Goal: Task Accomplishment & Management: Manage account settings

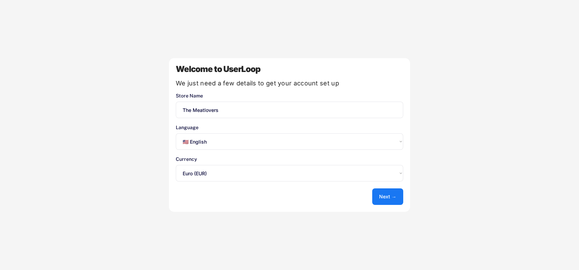
select select ""en""
select select ""1348695171700984260__LOOKUP__1635527639173x833446490375085600""
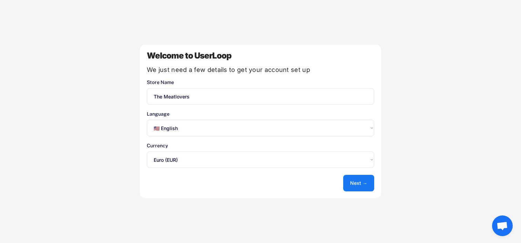
click at [201, 128] on select "Select an option... 🇺🇸 English 🇫🇷 Français 🇩🇪 Deutsch 🇪🇸 Español" at bounding box center [260, 128] width 227 height 17
click at [370, 186] on button "Next →" at bounding box center [358, 183] width 31 height 17
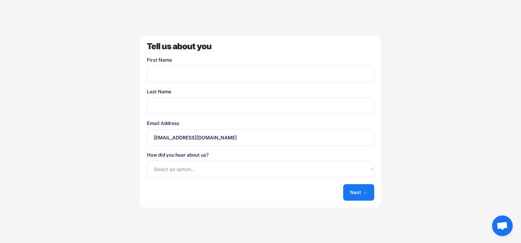
click at [204, 69] on input "input" at bounding box center [260, 74] width 227 height 17
type input "Eva"
type input "Uiterwijk"
drag, startPoint x: 241, startPoint y: 139, endPoint x: 111, endPoint y: 133, distance: 130.1
click at [111, 133] on div "Welcome to UserLoop We just need a few details to get your account set up Store…" at bounding box center [260, 121] width 521 height 243
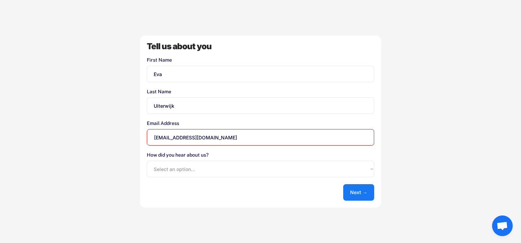
type input "[EMAIL_ADDRESS][DOMAIN_NAME]"
click at [129, 161] on div "Welcome to UserLoop We just need a few details to get your account set up Store…" at bounding box center [260, 121] width 521 height 243
click at [192, 163] on select "Select an option... Shopify App Store Google UserLoop Blog Referred by a friend…" at bounding box center [260, 169] width 227 height 17
select select ""other""
click at [147, 161] on select "Select an option... Shopify App Store Google UserLoop Blog Referred by a friend…" at bounding box center [260, 169] width 227 height 17
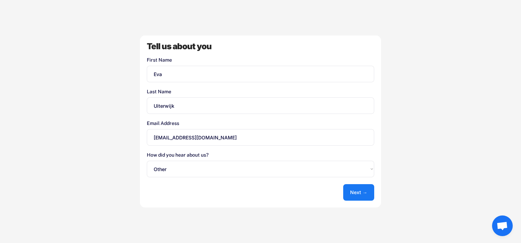
click at [375, 191] on div "Tell us about you First Name Last Name Email Address [EMAIL_ADDRESS][DOMAIN_NAM…" at bounding box center [260, 121] width 241 height 172
click at [365, 193] on button "Next →" at bounding box center [358, 192] width 31 height 17
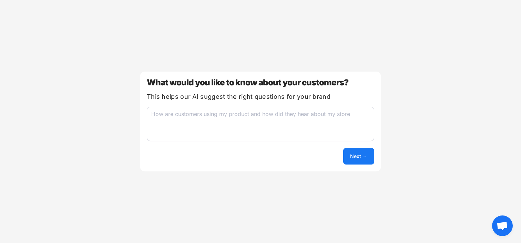
click at [343, 124] on textarea at bounding box center [260, 124] width 227 height 34
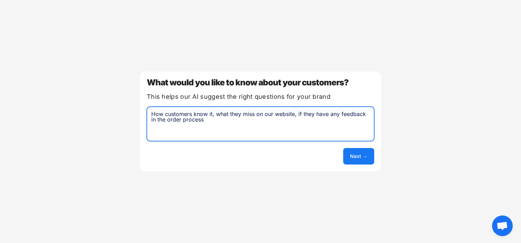
type textarea "How customers know it, what they miss on our website, if they have any feedback…"
click at [362, 152] on button "Next →" at bounding box center [358, 156] width 31 height 17
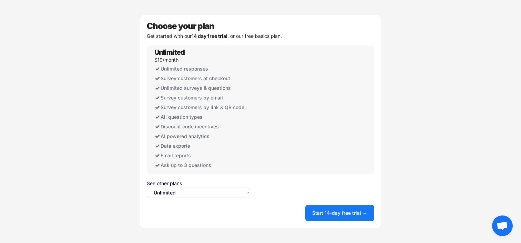
click at [213, 191] on select "Select an option... Unlimited Free" at bounding box center [198, 193] width 103 height 10
select select ""free0""
click at [147, 188] on select "Select an option... Unlimited Free" at bounding box center [198, 193] width 103 height 10
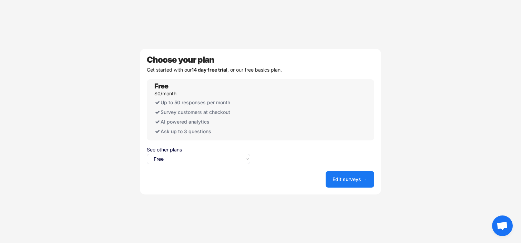
click at [340, 188] on div "Choose your plan Get started with our 14 day free trial , or our free basics pl…" at bounding box center [260, 122] width 241 height 146
click at [344, 180] on button "Edit surveys →" at bounding box center [350, 179] width 49 height 17
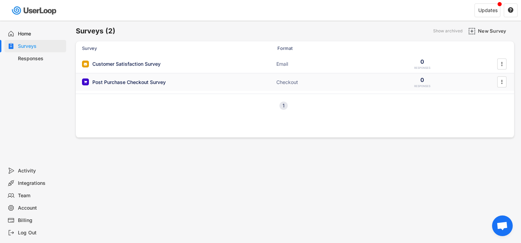
click at [163, 79] on div "Post Purchase Checkout Survey" at bounding box center [128, 82] width 73 height 7
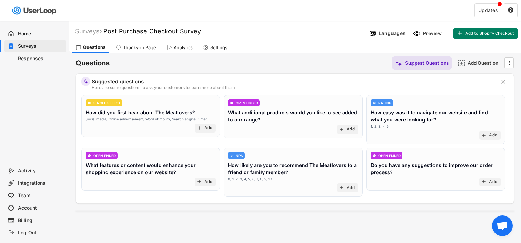
click at [179, 113] on div "How did you first hear about The Meatlovers?" at bounding box center [140, 112] width 109 height 7
click at [207, 129] on div "Add" at bounding box center [208, 128] width 8 height 6
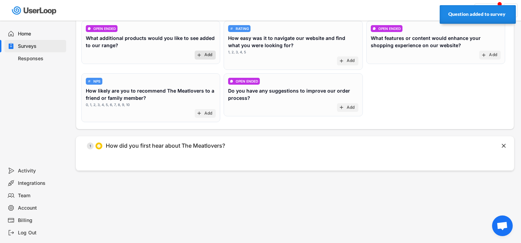
scroll to position [81, 0]
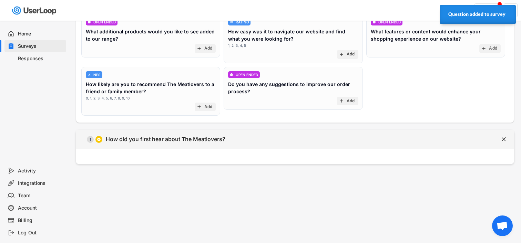
click at [235, 140] on div "  1 How did you first hear about The Meatlovers?" at bounding box center [278, 140] width 404 height 16
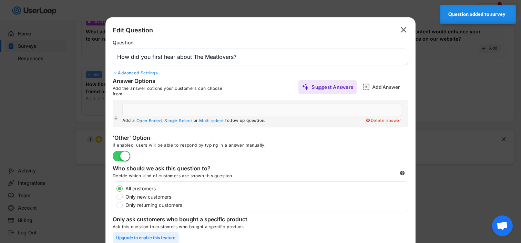
type input "Online advertisement"
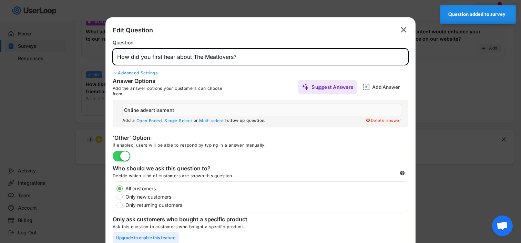
click at [176, 59] on input "input" at bounding box center [261, 57] width 296 height 17
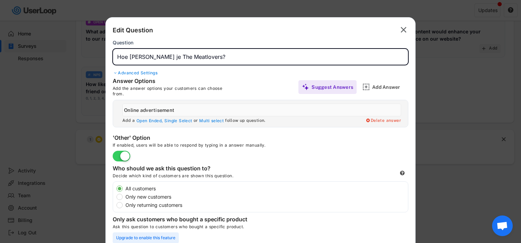
type input "Hoe ken je The Meatlovers?"
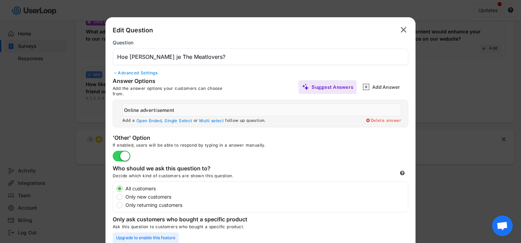
click at [189, 111] on input "input" at bounding box center [261, 110] width 279 height 13
click at [188, 110] on input "input" at bounding box center [261, 110] width 279 height 13
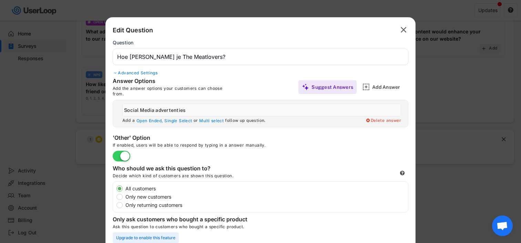
type input "Social Media advertenties"
click at [386, 88] on div "Add Answer" at bounding box center [389, 87] width 34 height 6
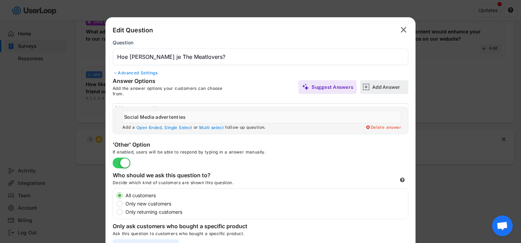
scroll to position [0, 0]
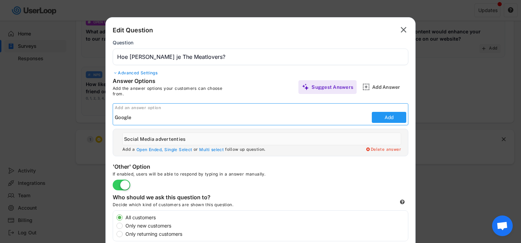
type input "Google"
click at [387, 114] on button "Add" at bounding box center [389, 117] width 34 height 11
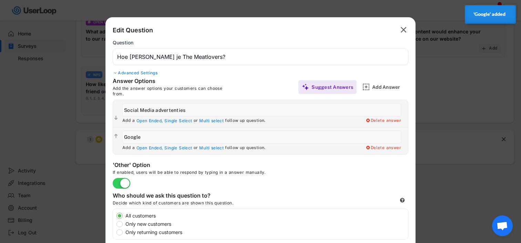
drag, startPoint x: 156, startPoint y: 112, endPoint x: 283, endPoint y: 112, distance: 126.1
click at [283, 112] on input "input" at bounding box center [261, 110] width 279 height 13
type input "Social Media"
click at [390, 91] on div "Add Answer" at bounding box center [389, 87] width 34 height 14
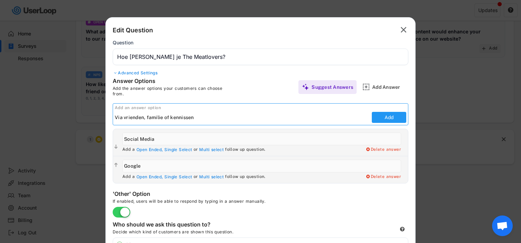
type input "Via vrienden, familie of kennissen"
click at [381, 115] on button "Add" at bounding box center [389, 117] width 34 height 11
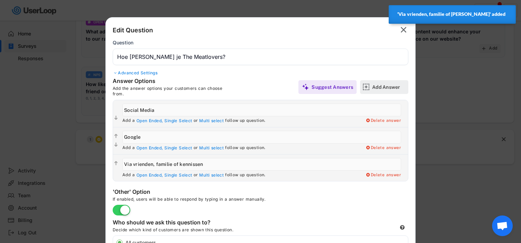
click at [379, 87] on div "Add Answer" at bounding box center [389, 87] width 34 height 6
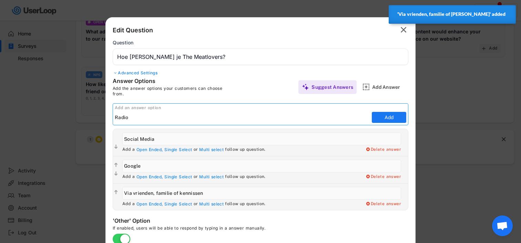
type input "Radio"
click at [392, 115] on button "Add" at bounding box center [389, 117] width 34 height 11
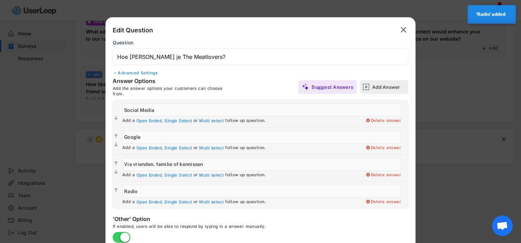
click at [392, 91] on div "Add Answer" at bounding box center [389, 87] width 34 height 14
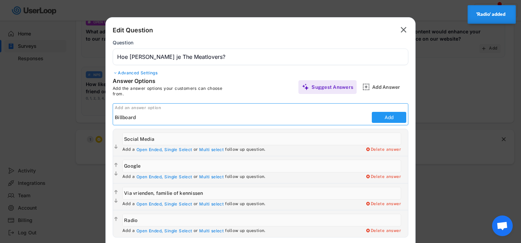
type input "Billboard"
click at [376, 119] on button "Add" at bounding box center [389, 117] width 34 height 11
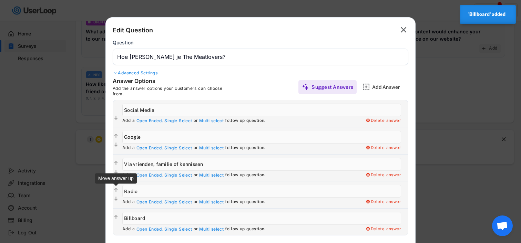
click at [116, 191] on text "" at bounding box center [115, 191] width 3 height 6
type input "Radio"
type input "Via vrienden, familie of kennissen"
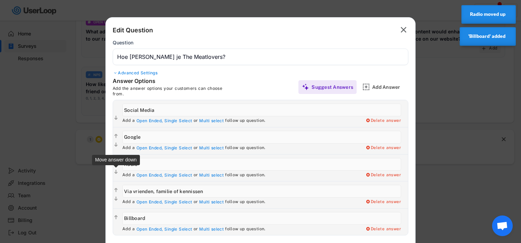
click at [116, 171] on text "" at bounding box center [115, 172] width 3 height 6
type input "Via vrienden, familie of kennissen"
type input "Radio"
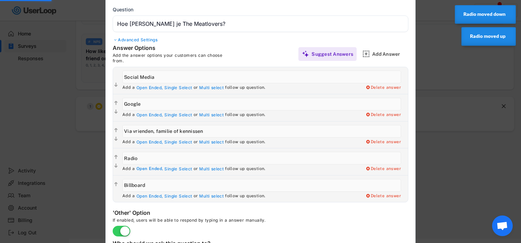
scroll to position [116, 0]
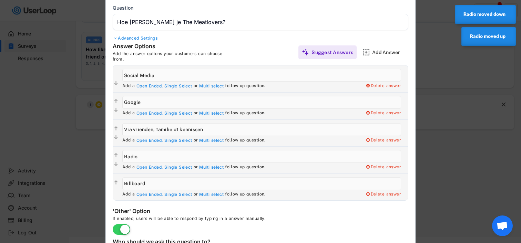
click at [163, 181] on input "input" at bounding box center [261, 183] width 279 height 13
type input "Billboard"
click at [386, 53] on div "Add Answer" at bounding box center [389, 52] width 34 height 6
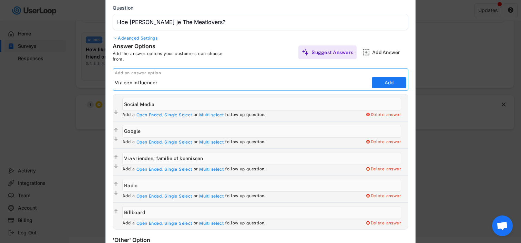
type input "Via een influencer"
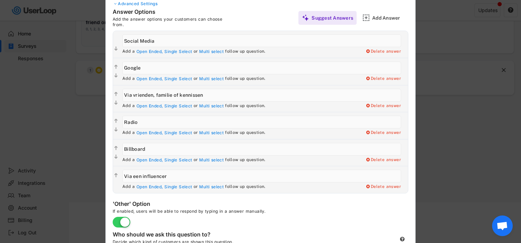
scroll to position [146, 0]
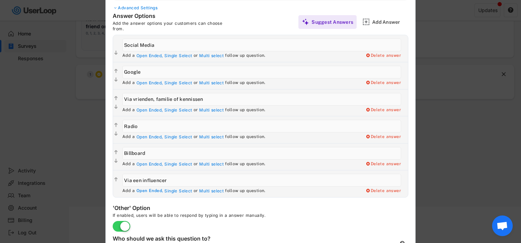
click at [146, 193] on div "Open Ended," at bounding box center [149, 191] width 27 height 6
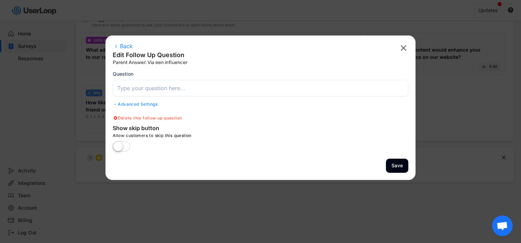
scroll to position [52, 0]
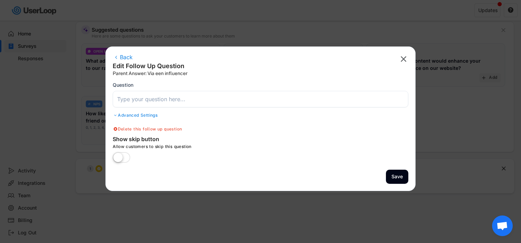
click at [156, 104] on input "input" at bounding box center [261, 99] width 296 height 17
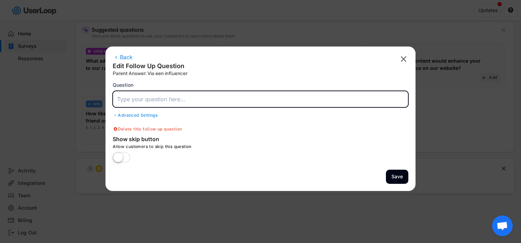
type input "O"
click at [129, 55] on div "Back" at bounding box center [150, 58] width 75 height 8
type input "Hoe ken je The Meatlovers?"
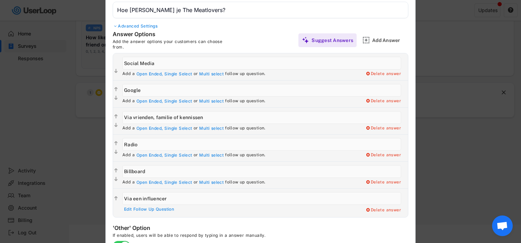
scroll to position [126, 0]
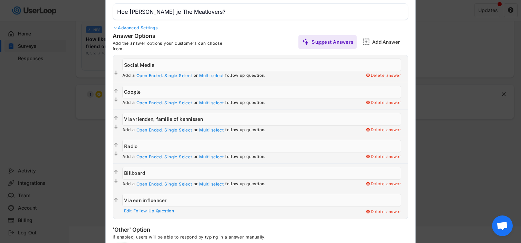
click at [374, 40] on div "Add Answer" at bounding box center [389, 42] width 34 height 6
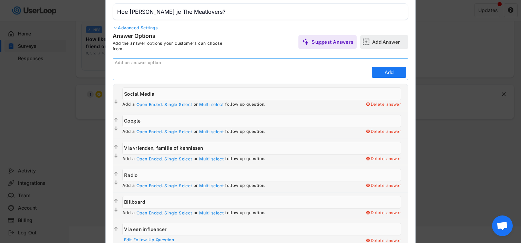
scroll to position [0, 0]
type input "Overig"
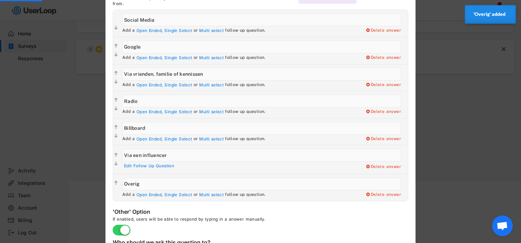
scroll to position [172, 0]
click at [154, 195] on div "Open Ended," at bounding box center [149, 195] width 27 height 6
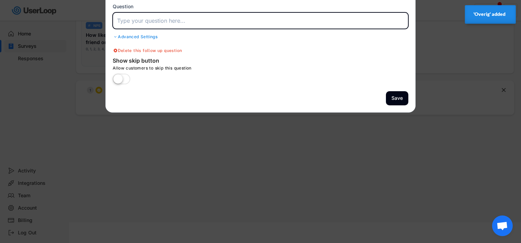
click at [190, 21] on input "input" at bounding box center [261, 20] width 296 height 17
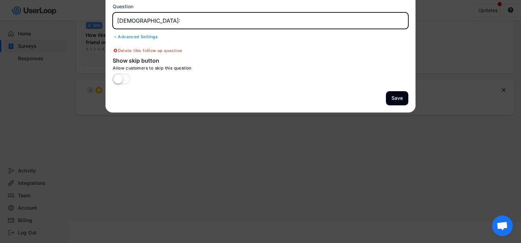
click at [133, 21] on input "input" at bounding box center [261, 20] width 296 height 17
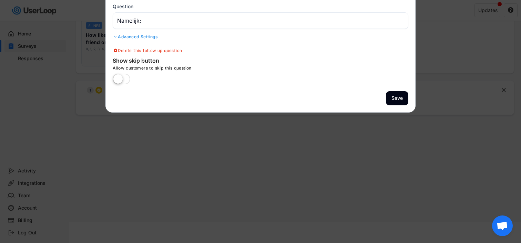
click at [134, 33] on div "Back Edit Follow Up Question Parent Answer: Overig  Question Advanced Settings" at bounding box center [261, 8] width 296 height 66
click at [135, 37] on div "Advanced Settings" at bounding box center [261, 37] width 296 height 6
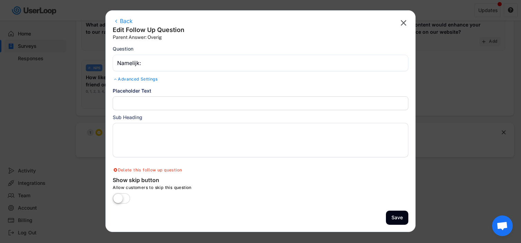
scroll to position [84, 0]
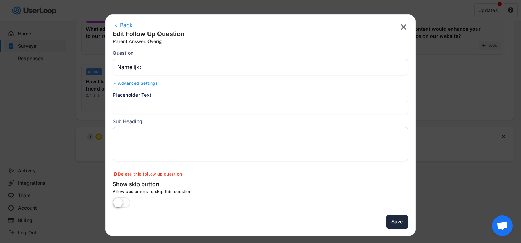
click at [399, 221] on button "Save" at bounding box center [397, 222] width 22 height 14
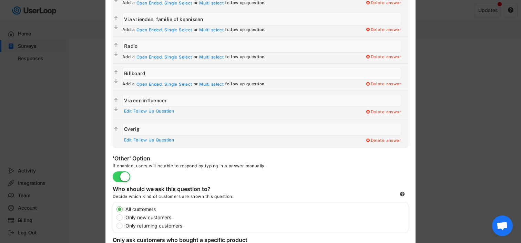
scroll to position [333, 0]
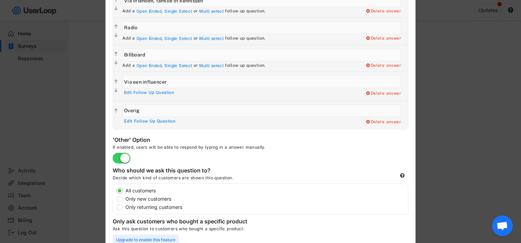
click at [148, 120] on div "Edit Follow Up Question" at bounding box center [149, 122] width 51 height 6
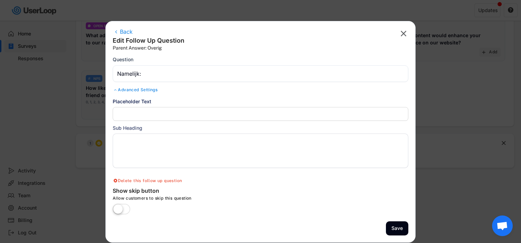
scroll to position [50, 0]
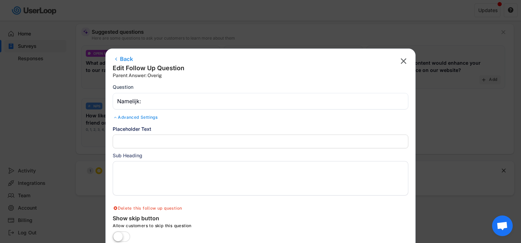
click at [123, 60] on div "Back" at bounding box center [149, 60] width 72 height 8
type input "Hoe ken je The Meatlovers?"
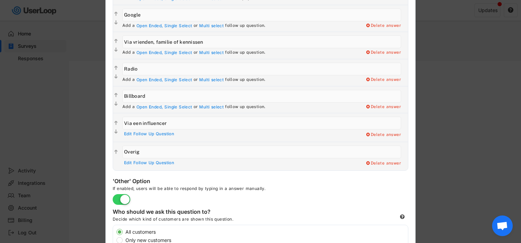
scroll to position [298, 0]
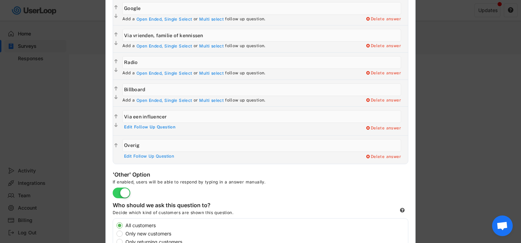
click at [151, 127] on div "Edit Follow Up Question" at bounding box center [149, 128] width 51 height 6
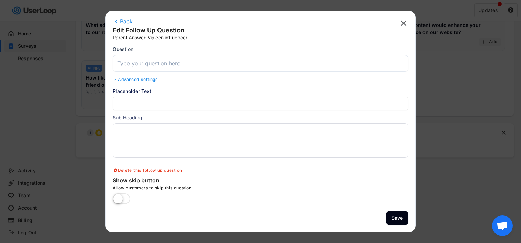
scroll to position [89, 0]
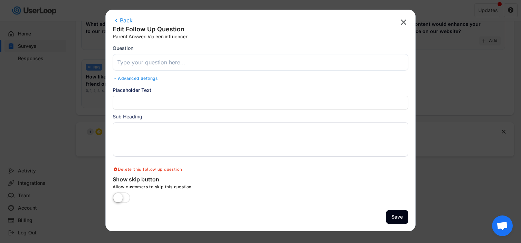
click at [130, 79] on div "Advanced Settings" at bounding box center [261, 79] width 296 height 6
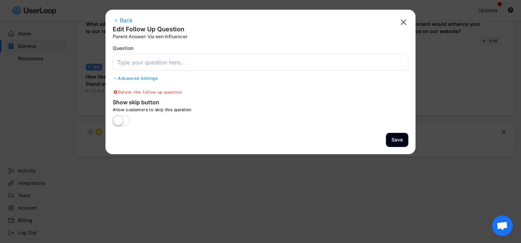
click at [130, 78] on div "Advanced Settings" at bounding box center [261, 79] width 296 height 6
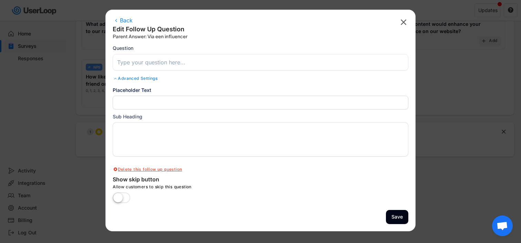
click at [154, 170] on div "Delete this follow up question" at bounding box center [147, 170] width 69 height 6
type input "Hoe ken je The Meatlovers?"
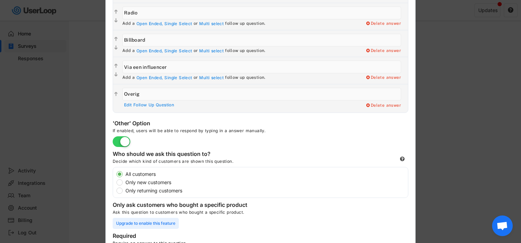
scroll to position [349, 0]
click at [379, 105] on div "Delete answer" at bounding box center [383, 105] width 36 height 6
click at [348, 105] on div "Yes, I want to delete this answer" at bounding box center [366, 105] width 69 height 6
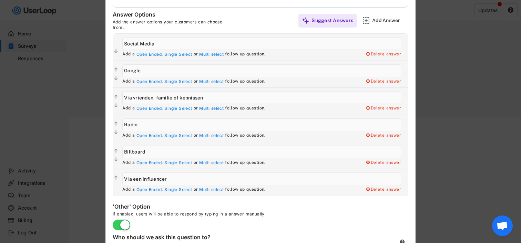
scroll to position [237, 0]
click at [116, 177] on text "" at bounding box center [115, 178] width 3 height 6
type input "Via een influencer"
type input "Billboard"
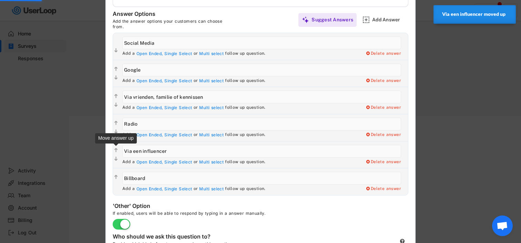
click at [115, 150] on text "" at bounding box center [115, 150] width 3 height 6
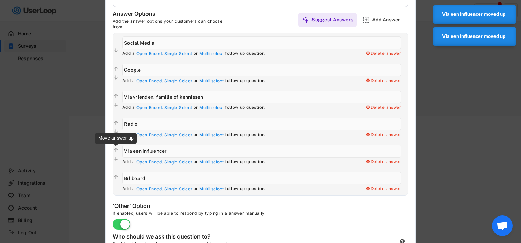
type input "Via een influencer"
type input "Radio"
click at [115, 150] on text "" at bounding box center [115, 150] width 3 height 6
type input "Radio"
type input "Via een influencer"
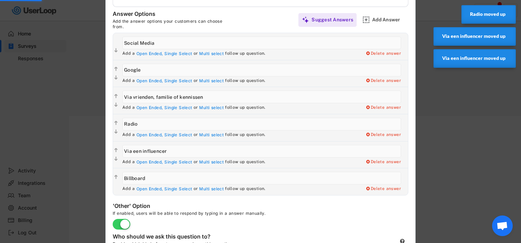
click at [115, 151] on text "" at bounding box center [115, 150] width 3 height 6
click at [116, 150] on text "" at bounding box center [115, 150] width 3 height 6
type input "Via een influencer"
type input "Radio"
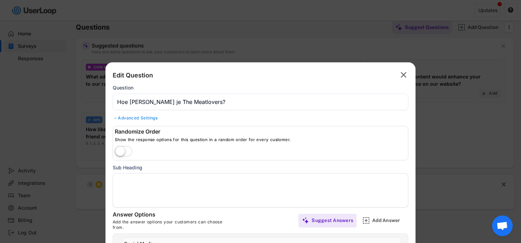
scroll to position [35, 0]
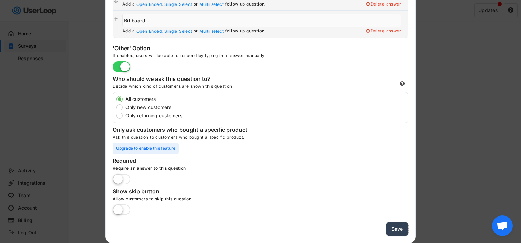
click at [397, 223] on button "Save" at bounding box center [397, 229] width 22 height 14
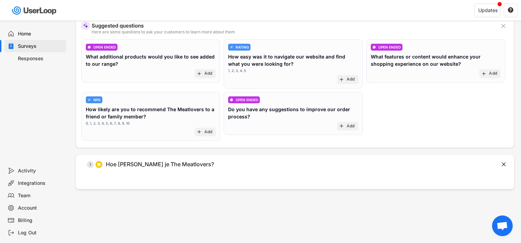
scroll to position [0, 0]
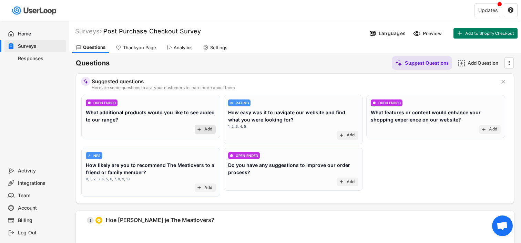
click at [214, 131] on div "add Add" at bounding box center [205, 129] width 21 height 9
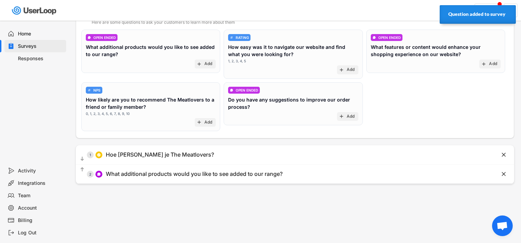
scroll to position [83, 0]
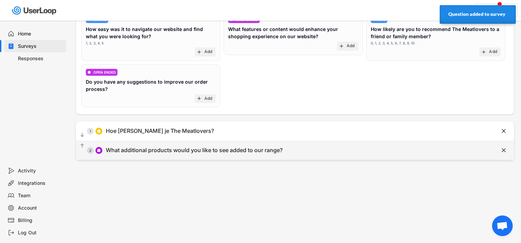
click at [206, 153] on div "What additional products would you like to see added to our range?" at bounding box center [194, 150] width 177 height 7
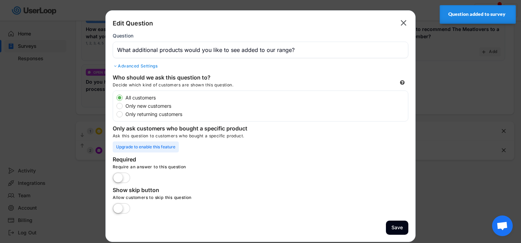
click at [184, 49] on input "input" at bounding box center [261, 50] width 296 height 17
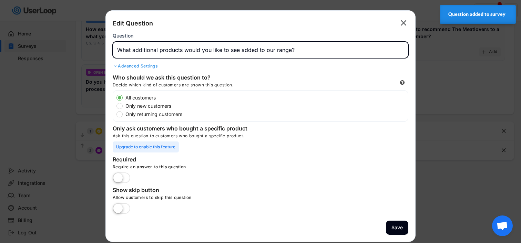
click at [184, 49] on input "input" at bounding box center [261, 50] width 296 height 17
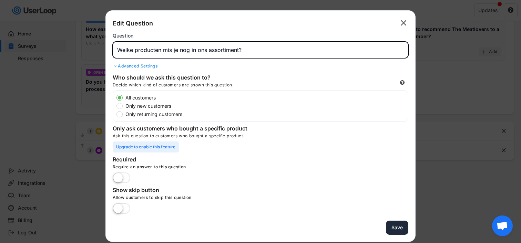
type input "Welke producten mis je nog in ons assortiment?"
click at [395, 229] on button "Save" at bounding box center [397, 228] width 22 height 14
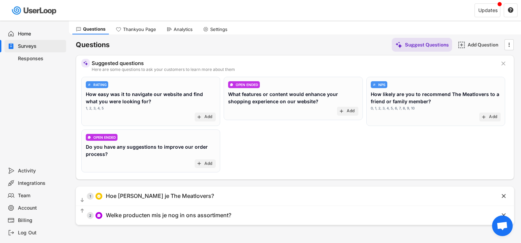
scroll to position [20, 0]
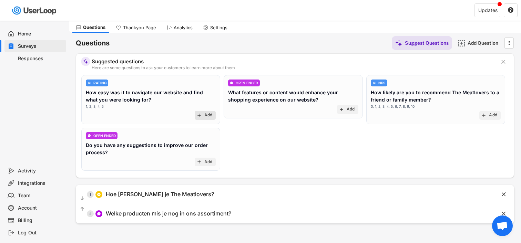
click at [207, 118] on div "add Add" at bounding box center [205, 115] width 21 height 9
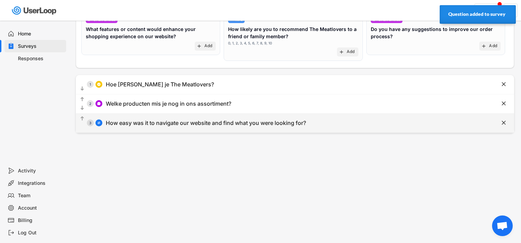
scroll to position [49, 0]
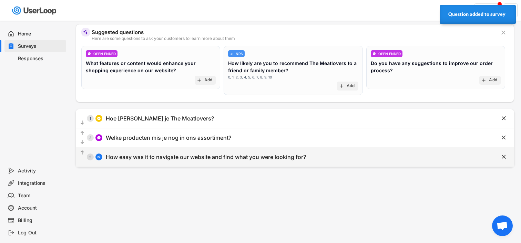
click at [173, 165] on div "  3 How easy was it to navigate our website and find what you were looking fo…" at bounding box center [295, 157] width 438 height 19
type input "How easy was it to navigate our website and find what you were looking for?"
select select ""1_5""
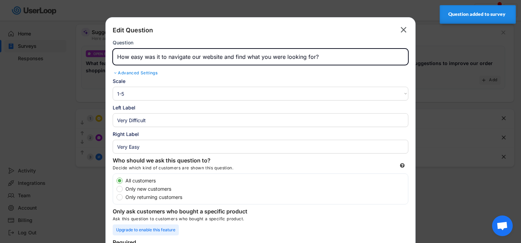
click at [171, 61] on input "input" at bounding box center [261, 57] width 296 height 17
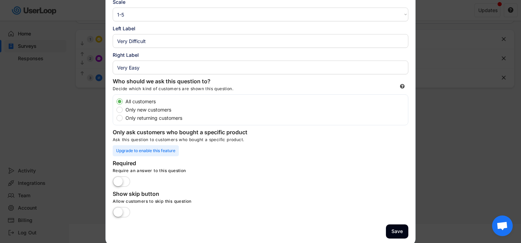
scroll to position [131, 0]
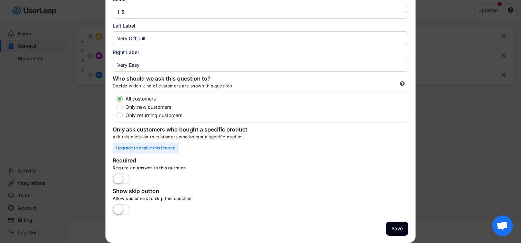
type input "Hoe makkelijk kon je op onze website navigeren en vinden wat je zocht?"
click at [176, 39] on input "input" at bounding box center [261, 38] width 296 height 14
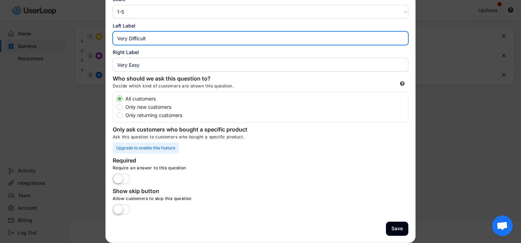
click at [176, 39] on input "input" at bounding box center [261, 38] width 296 height 14
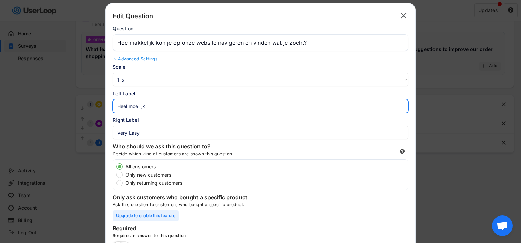
scroll to position [65, 0]
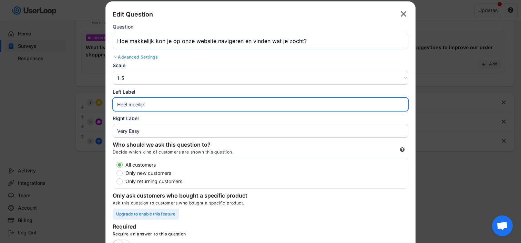
type input "Heel moeilijk"
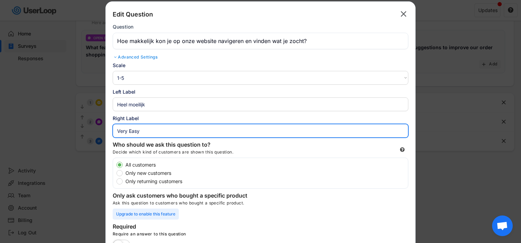
click at [153, 129] on input "input" at bounding box center [261, 131] width 296 height 14
click at [153, 128] on input "input" at bounding box center [261, 131] width 296 height 14
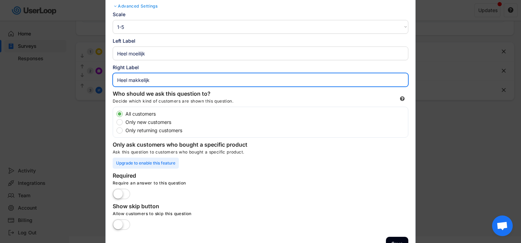
scroll to position [131, 0]
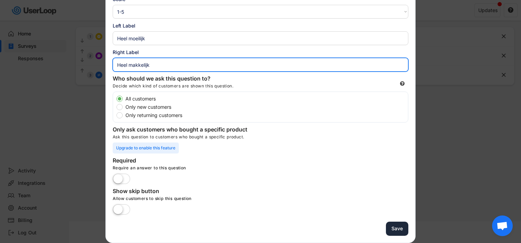
type input "Heel makkelijk"
click at [389, 229] on button "Save" at bounding box center [397, 229] width 22 height 14
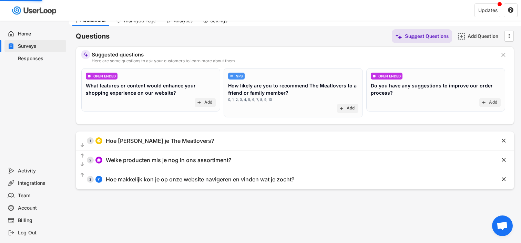
scroll to position [0, 0]
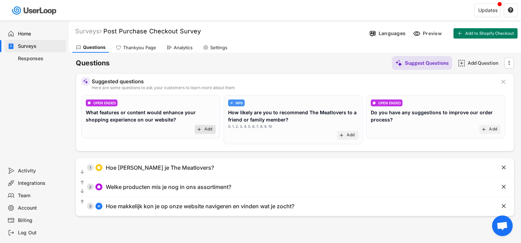
click at [197, 125] on div "add Add" at bounding box center [205, 129] width 21 height 9
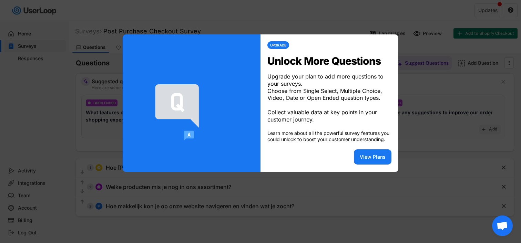
click at [309, 202] on div at bounding box center [260, 121] width 521 height 243
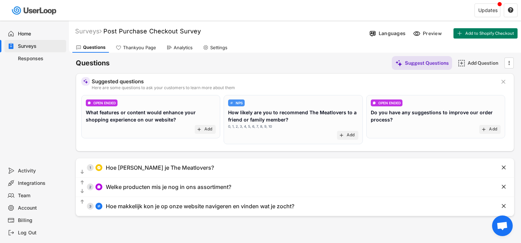
click at [422, 25] on div "Surveys Post Purchase Checkout Survey Languages Preview Add to Shopify Checkout" at bounding box center [295, 32] width 452 height 18
click at [422, 33] on div "Preview" at bounding box center [428, 33] width 34 height 10
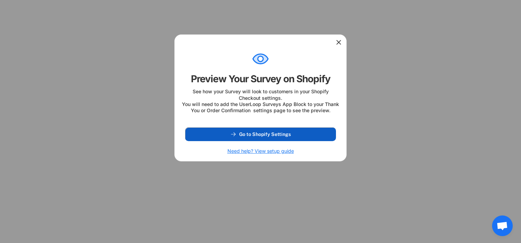
click at [277, 137] on span "Go to Shopify Settings" at bounding box center [265, 134] width 52 height 5
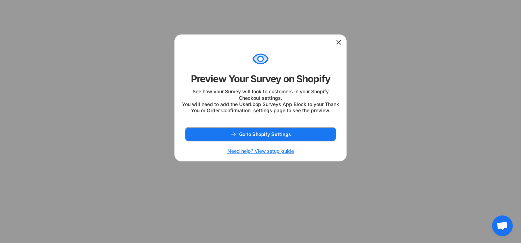
click at [337, 44] on use at bounding box center [338, 42] width 7 height 7
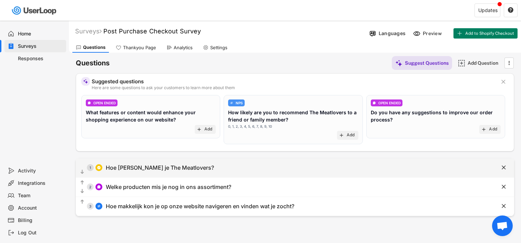
click at [131, 164] on div "  1 Hoe ken je The Meatlovers?" at bounding box center [278, 168] width 404 height 16
type input "Hoe ken je The Meatlovers?"
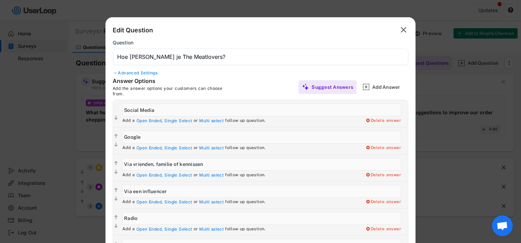
click at [149, 75] on div "Advanced Settings" at bounding box center [261, 73] width 296 height 6
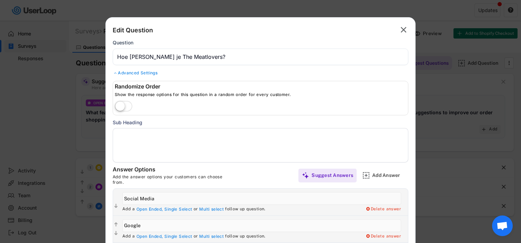
click at [149, 75] on div "Advanced Settings" at bounding box center [261, 73] width 296 height 6
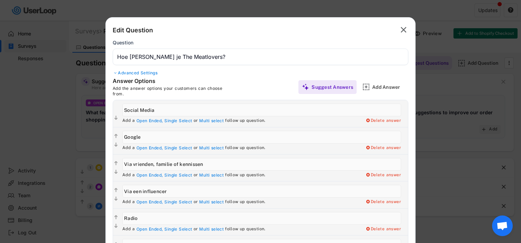
click at [402, 32] on text "" at bounding box center [404, 30] width 6 height 10
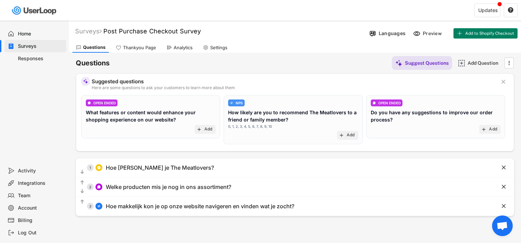
click at [167, 122] on div "What features or content would enhance your shopping experience on our website?" at bounding box center [151, 116] width 130 height 14
click at [199, 112] on div "What features or content would enhance your shopping experience on our website?" at bounding box center [151, 116] width 130 height 14
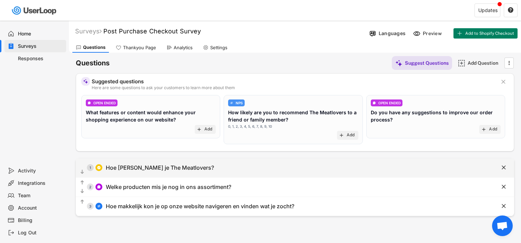
click at [152, 169] on div "Hoe ken je The Meatlovers?" at bounding box center [160, 167] width 108 height 7
type input "Hoe ken je The Meatlovers?"
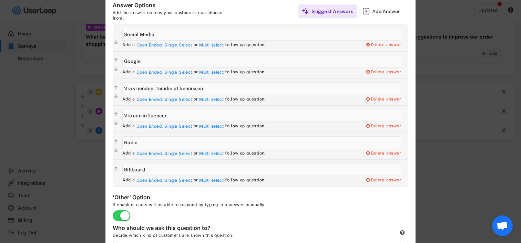
scroll to position [225, 0]
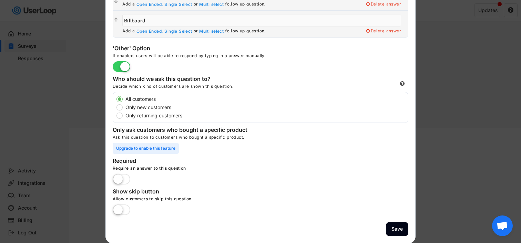
click at [126, 179] on label at bounding box center [121, 179] width 21 height 15
click at [0, 0] on input "checkbox" at bounding box center [0, 0] width 0 height 0
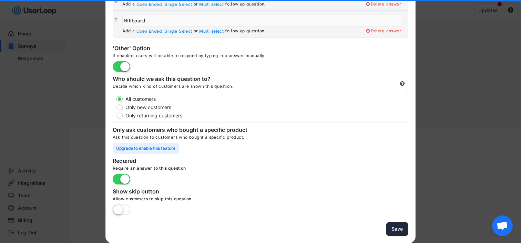
click at [394, 231] on button "Save" at bounding box center [397, 229] width 22 height 14
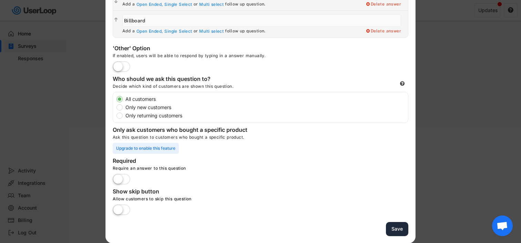
scroll to position [130, 0]
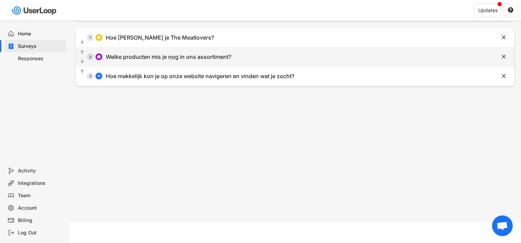
click at [195, 64] on div "  2 Welke producten mis je nog in ons assortiment?" at bounding box center [278, 57] width 404 height 16
type input "Welke producten mis je nog in ons assortiment?"
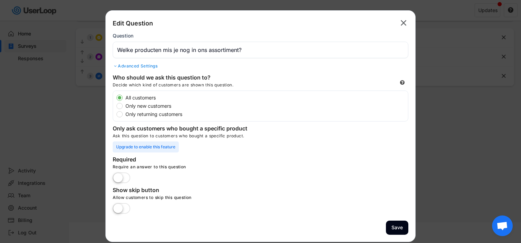
click at [120, 176] on label at bounding box center [121, 178] width 21 height 15
click at [0, 0] on input "checkbox" at bounding box center [0, 0] width 0 height 0
click at [122, 180] on label at bounding box center [121, 178] width 21 height 15
click at [0, 0] on input "checkbox" at bounding box center [0, 0] width 0 height 0
click at [124, 209] on label at bounding box center [121, 209] width 21 height 15
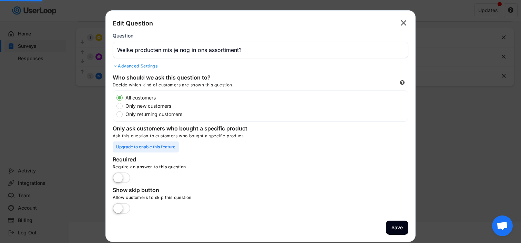
click at [0, 0] on input "checkbox" at bounding box center [0, 0] width 0 height 0
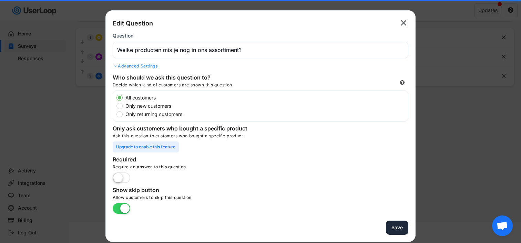
click at [390, 232] on button "Save" at bounding box center [397, 228] width 22 height 14
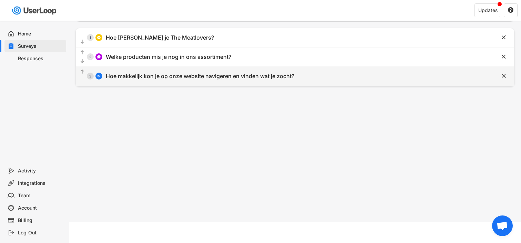
click at [217, 71] on div "  3 Hoe makkelijk kon je op onze website navigeren en vinden wat je zocht?" at bounding box center [278, 77] width 404 height 16
type input "Hoe makkelijk kon je op onze website navigeren en vinden wat je zocht?"
select select ""1_5""
type input "Heel moeilijk"
type input "Heel makkelijk"
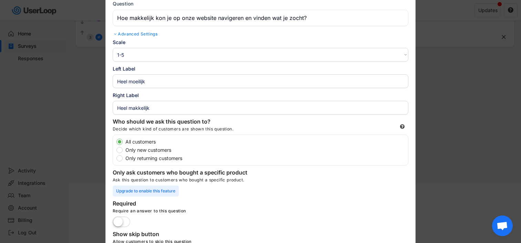
scroll to position [212, 0]
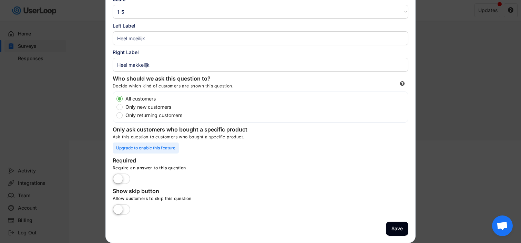
click at [119, 176] on label at bounding box center [121, 179] width 21 height 15
click at [0, 0] on input "checkbox" at bounding box center [0, 0] width 0 height 0
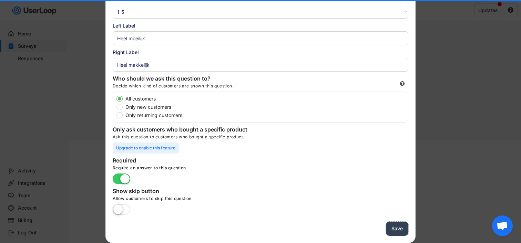
click at [400, 231] on button "Save" at bounding box center [397, 229] width 22 height 14
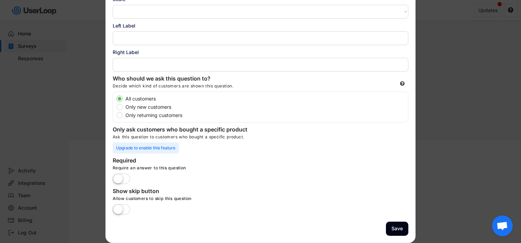
scroll to position [130, 0]
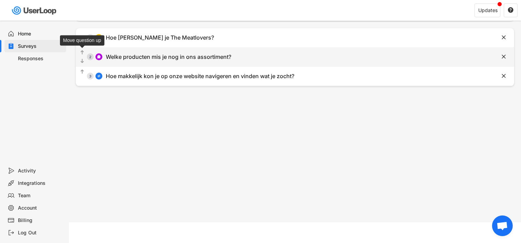
drag, startPoint x: 84, startPoint y: 75, endPoint x: 84, endPoint y: 53, distance: 22.1
click at [84, 53] on div "  1 Hoe ken je The Meatlovers?    2 Welke producten mis je nog in ons asso…" at bounding box center [295, 57] width 438 height 58
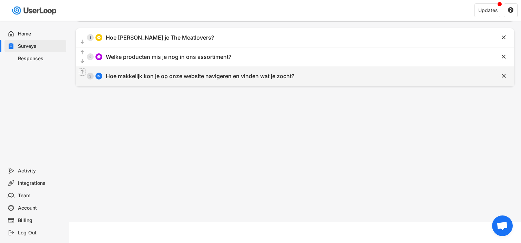
click at [81, 71] on text "" at bounding box center [82, 72] width 3 height 6
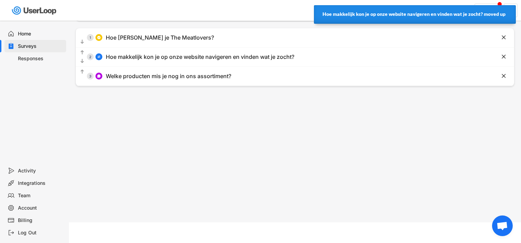
click at [137, 121] on div "Surveys Post Purchase Checkout Survey Languages Preview Add to Shopify Checkout…" at bounding box center [295, 56] width 452 height 332
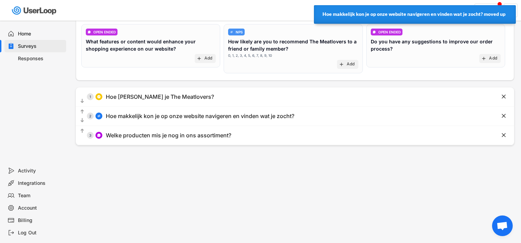
scroll to position [0, 0]
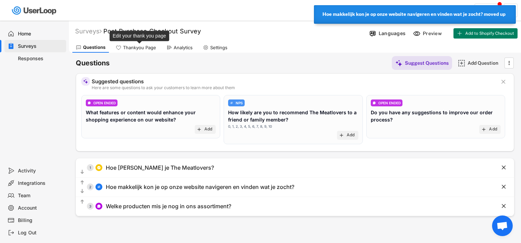
click at [137, 47] on div "Thankyou Page" at bounding box center [139, 48] width 33 height 6
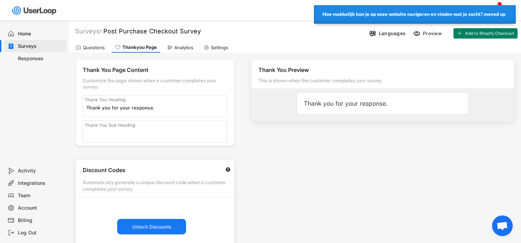
click at [149, 105] on input "input" at bounding box center [156, 108] width 141 height 10
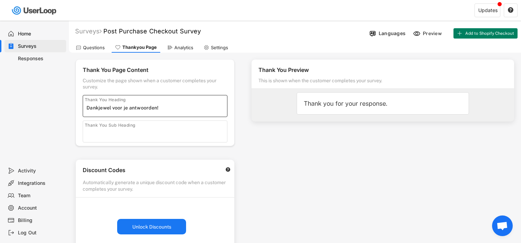
type input "Dankjewel voor je antwoorden!"
click at [269, 184] on div "Thank You Preview This is shown when the customer completes your survey. Thank …" at bounding box center [383, 197] width 276 height 288
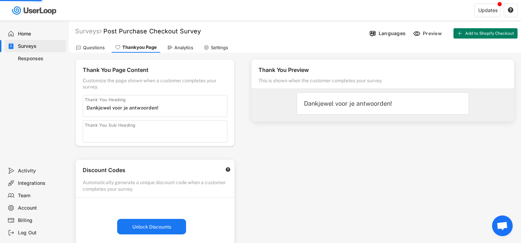
click at [172, 49] on icon at bounding box center [170, 48] width 6 height 6
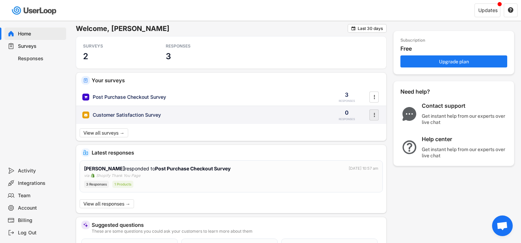
click at [372, 116] on icon "" at bounding box center [374, 115] width 7 height 10
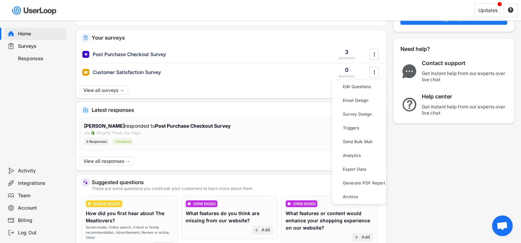
scroll to position [46, 0]
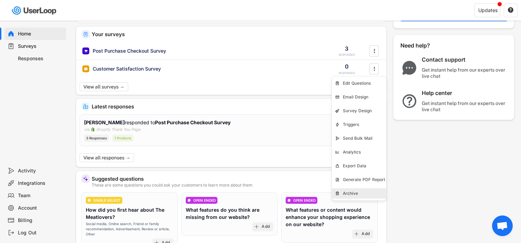
click at [358, 195] on div "Archive" at bounding box center [364, 194] width 43 height 6
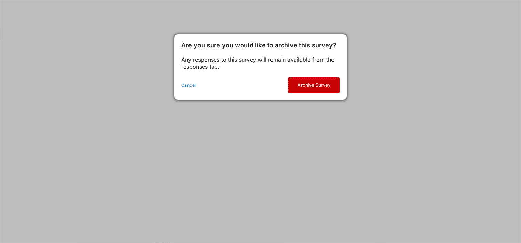
click at [309, 89] on button "Archive Survey" at bounding box center [314, 86] width 52 height 16
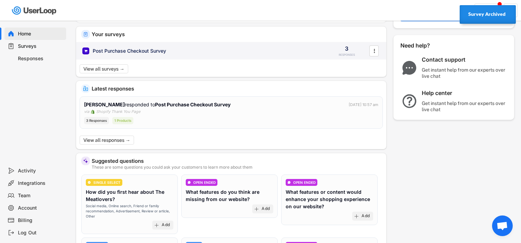
scroll to position [0, 0]
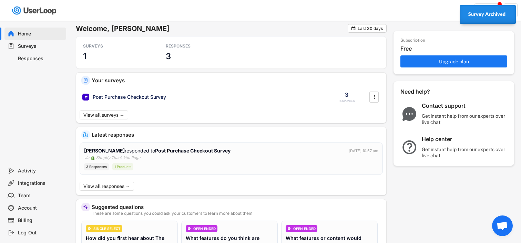
click at [433, 18] on div "Updates " at bounding box center [394, 10] width 253 height 20
click at [374, 35] on div "Welcome, Eva  Last 30 days" at bounding box center [231, 30] width 311 height 12
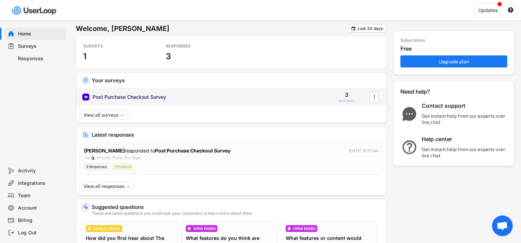
click at [186, 100] on div "Post Purchase Checkout Survey" at bounding box center [201, 97] width 239 height 7
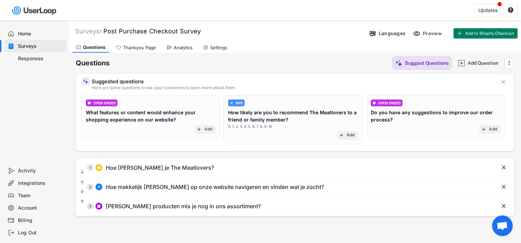
click at [32, 211] on div "Account" at bounding box center [40, 208] width 45 height 7
select select ""en""
select select ""1_week""
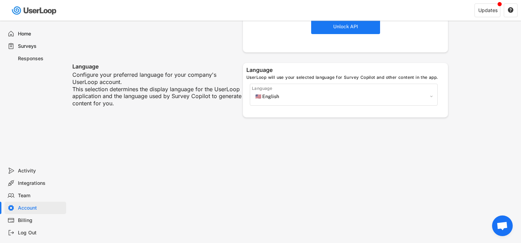
scroll to position [289, 0]
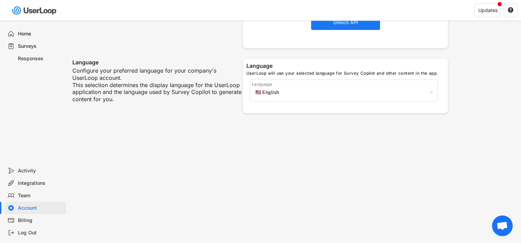
click at [22, 221] on div "Billing" at bounding box center [40, 220] width 45 height 7
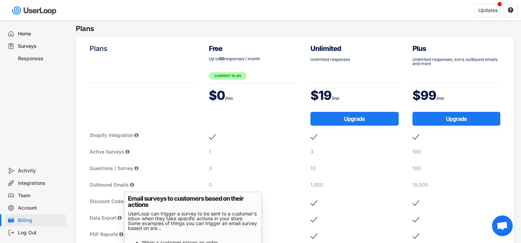
click at [32, 34] on div "Home" at bounding box center [40, 34] width 45 height 7
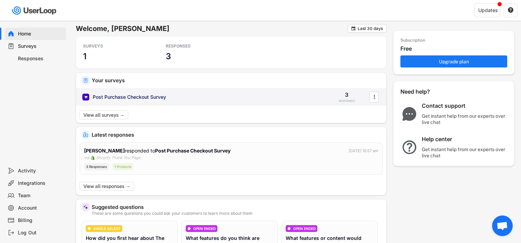
click at [150, 104] on div "Post Purchase Checkout Survey 3 RESPONSES " at bounding box center [231, 97] width 310 height 18
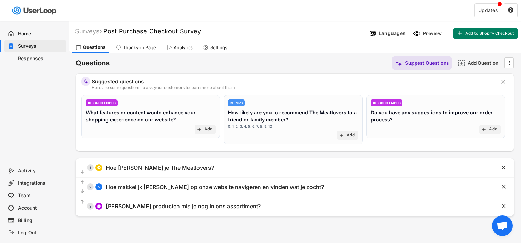
click at [41, 217] on div "Billing" at bounding box center [40, 220] width 45 height 7
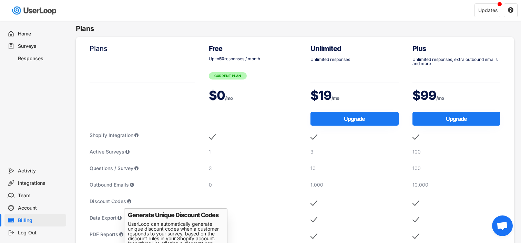
click at [38, 32] on div "Home" at bounding box center [40, 34] width 45 height 7
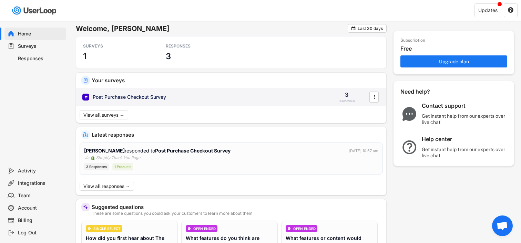
click at [300, 91] on div "Post Purchase Checkout Survey 3 RESPONSES " at bounding box center [231, 97] width 310 height 18
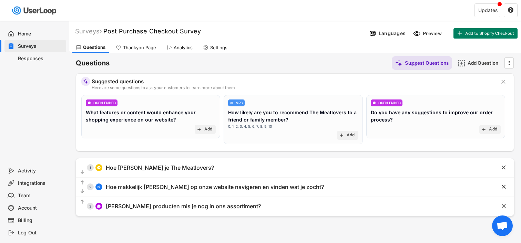
click at [139, 52] on div "Thankyou Page" at bounding box center [135, 47] width 47 height 10
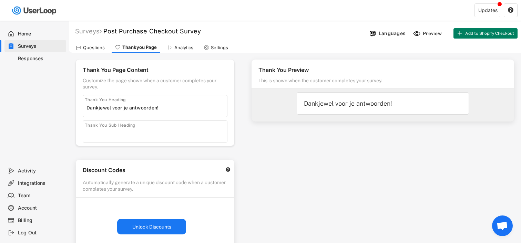
click at [169, 45] on icon at bounding box center [170, 48] width 6 height 6
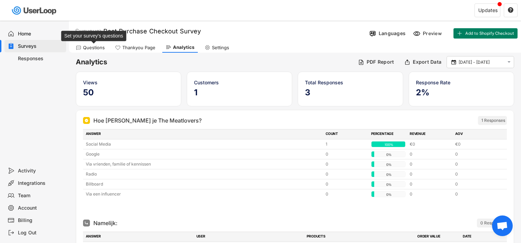
click at [90, 47] on div "Questions" at bounding box center [94, 48] width 22 height 6
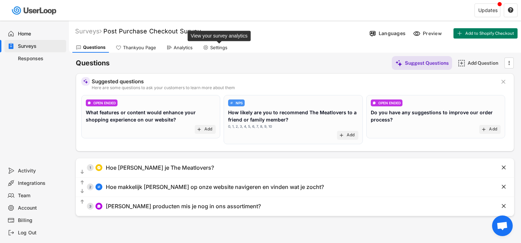
click at [208, 50] on div "Settings" at bounding box center [215, 47] width 31 height 10
select select ""weekly""
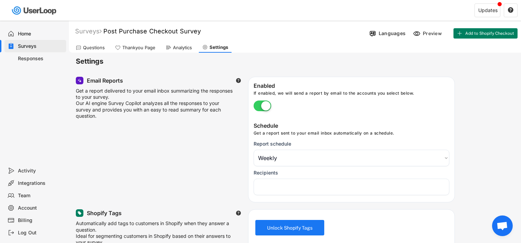
select select "1348695171700984260__LOOKUP__1757407572921x367493947915817500"
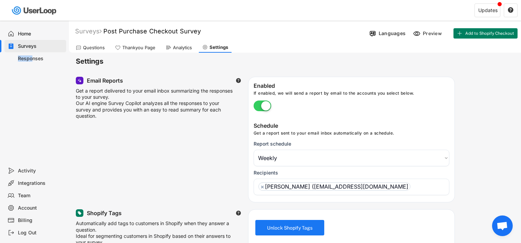
click at [31, 55] on div "Responses" at bounding box center [40, 58] width 45 height 7
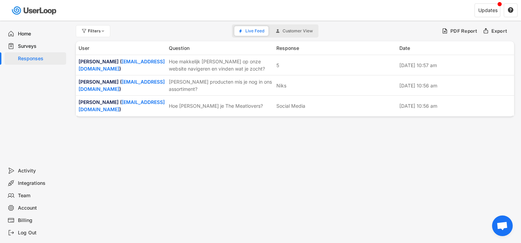
click at [37, 31] on div "Home" at bounding box center [40, 34] width 45 height 7
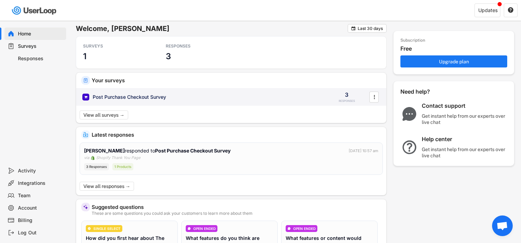
click at [150, 101] on div "Post Purchase Checkout Survey 3 RESPONSES " at bounding box center [231, 97] width 310 height 18
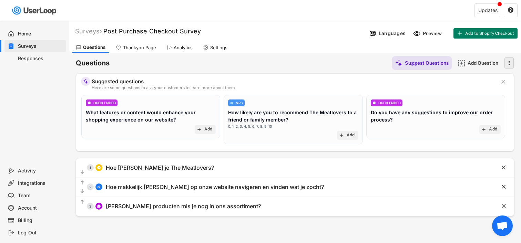
click at [509, 65] on text "" at bounding box center [509, 62] width 1 height 7
click at [296, 40] on div "Surveys Post Purchase Checkout Survey  Languages Preview Add to Shopify Checko…" at bounding box center [295, 32] width 452 height 18
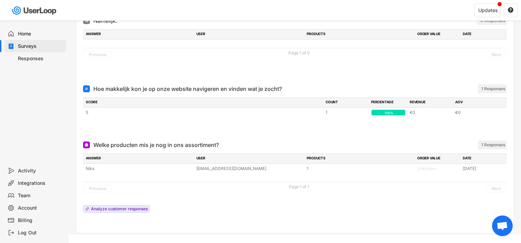
scroll to position [215, 0]
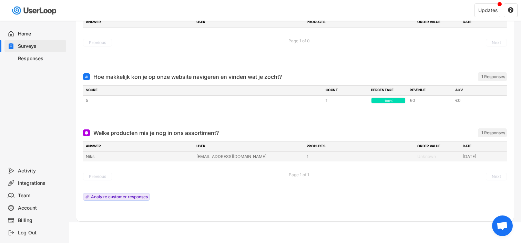
click at [264, 159] on div "[EMAIL_ADDRESS][DOMAIN_NAME]" at bounding box center [249, 157] width 106 height 6
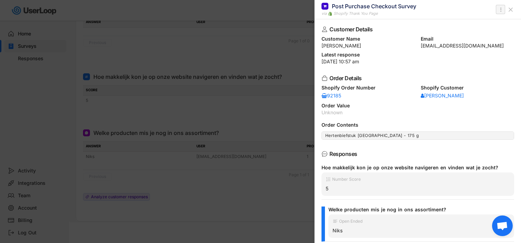
click at [498, 6] on icon "" at bounding box center [500, 10] width 7 height 8
click at [473, 24] on div "Delete Response" at bounding box center [474, 23] width 58 height 6
click at [473, 24] on strong "Click to confirm." at bounding box center [481, 22] width 33 height 5
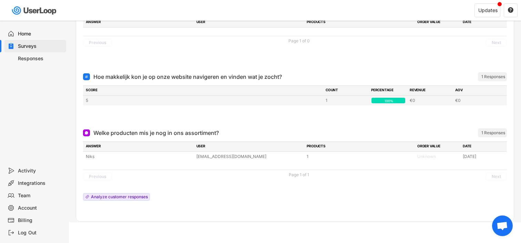
click at [409, 99] on div "5 1 100% 100% €0 €0" at bounding box center [295, 101] width 424 height 10
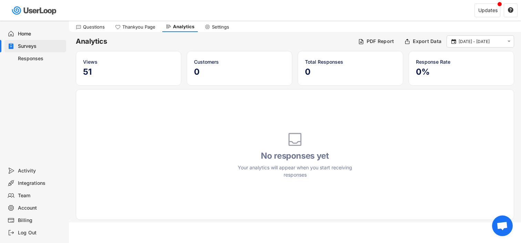
scroll to position [0, 0]
